Goal: Task Accomplishment & Management: Complete application form

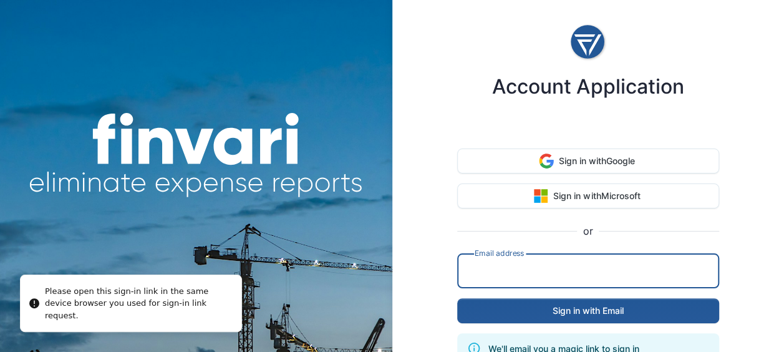
click at [566, 274] on input "email" at bounding box center [588, 270] width 247 height 35
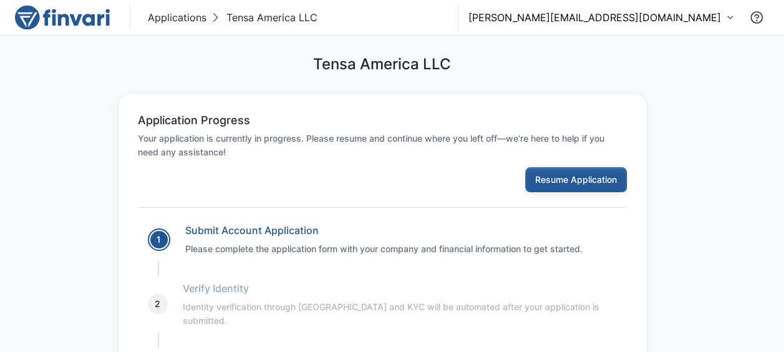
click at [599, 176] on button "Resume Application" at bounding box center [576, 179] width 102 height 25
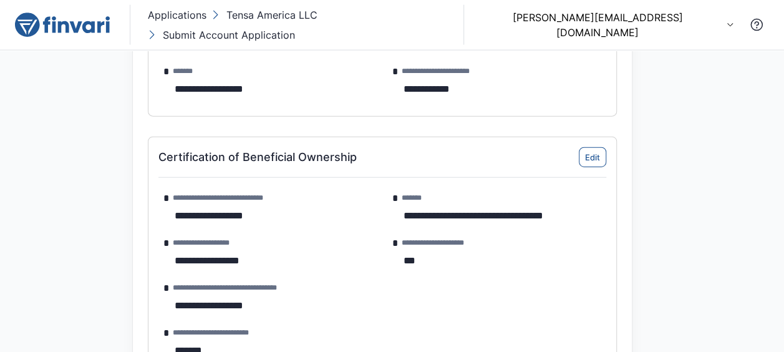
scroll to position [1372, 0]
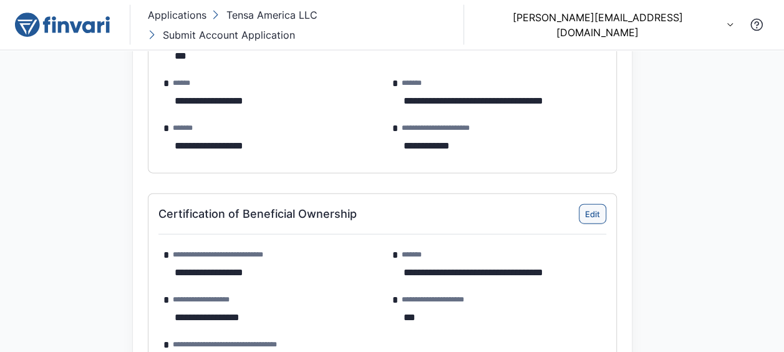
click at [589, 204] on button "Edit" at bounding box center [592, 214] width 27 height 20
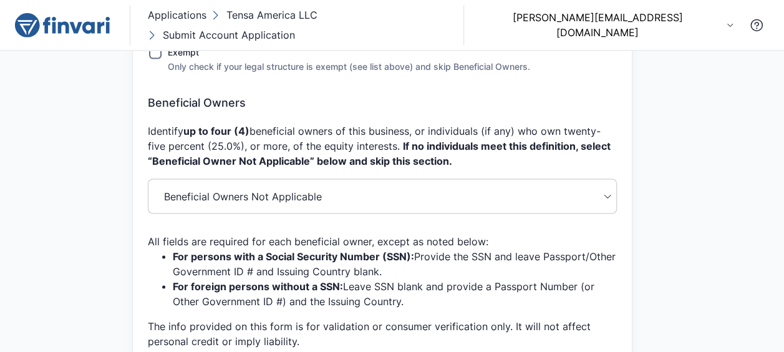
scroll to position [998, 0]
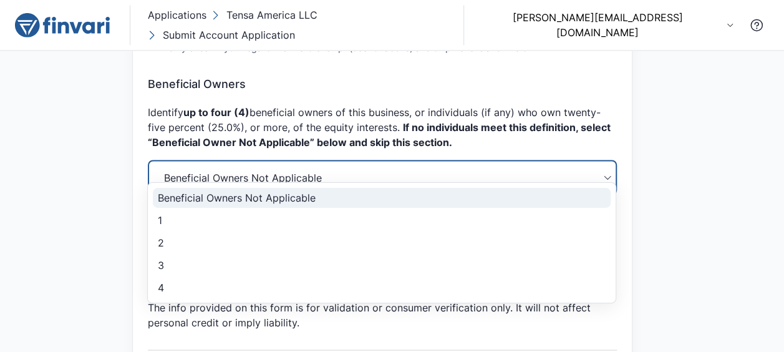
click at [691, 168] on div at bounding box center [392, 176] width 784 height 352
click at [606, 171] on div at bounding box center [392, 176] width 784 height 352
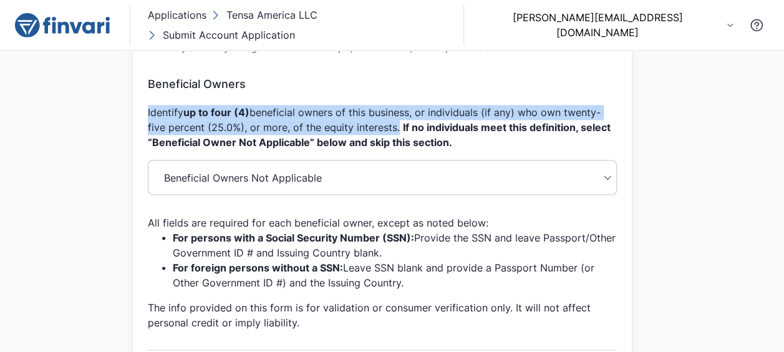
drag, startPoint x: 147, startPoint y: 99, endPoint x: 393, endPoint y: 117, distance: 247.0
click at [393, 117] on p "Identify up to four (4) beneficial owners of this business, or individuals (if …" at bounding box center [382, 127] width 469 height 45
copy p "Identify up to four (4) beneficial owners of this business, or individuals (if …"
